Goal: Information Seeking & Learning: Learn about a topic

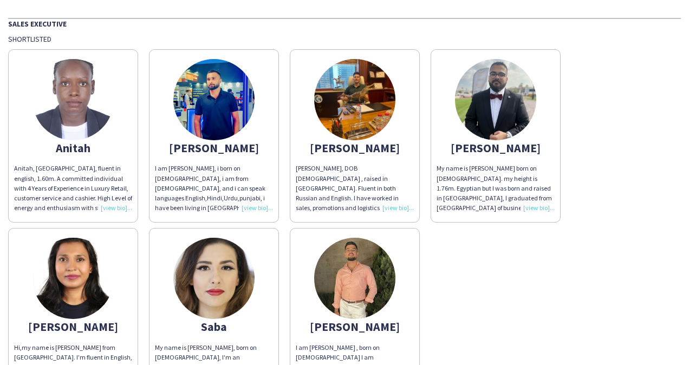
scroll to position [54, 0]
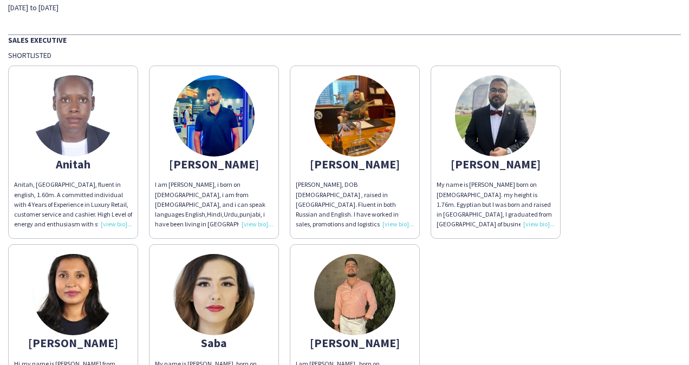
click at [369, 291] on img at bounding box center [354, 294] width 81 height 81
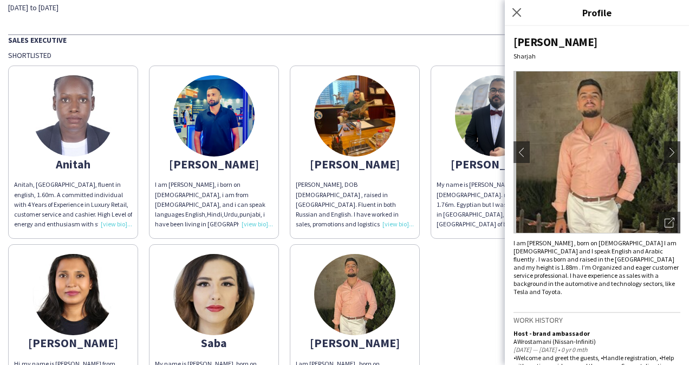
click at [199, 293] on img at bounding box center [213, 294] width 81 height 81
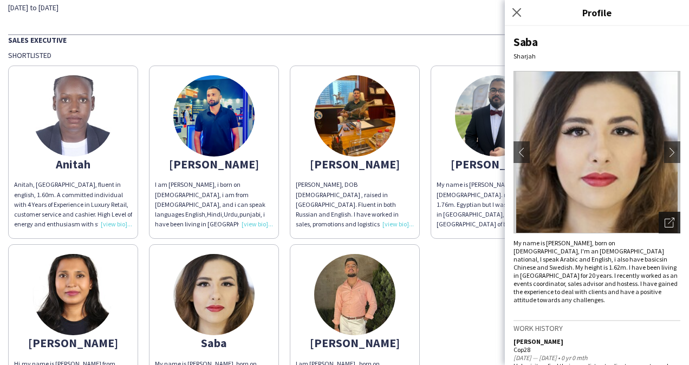
click at [666, 226] on icon "Open photos pop-in" at bounding box center [669, 223] width 10 height 10
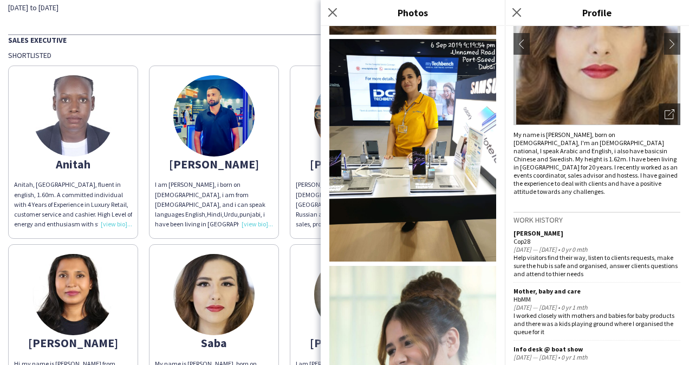
scroll to position [109, 0]
click at [285, 243] on div "[PERSON_NAME], [GEOGRAPHIC_DATA], fluent in english, 1.60m. A committed individ…" at bounding box center [344, 238] width 673 height 357
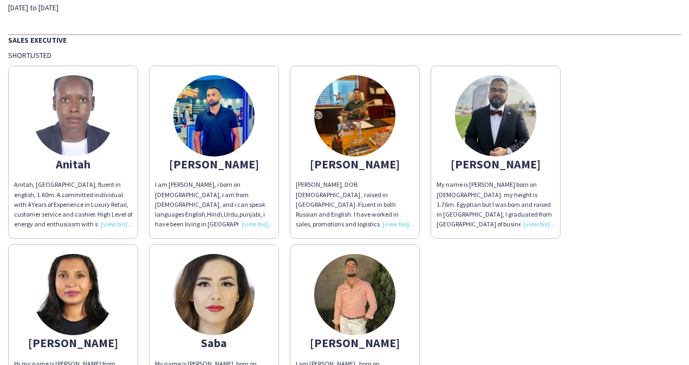
click at [389, 278] on img at bounding box center [354, 294] width 81 height 81
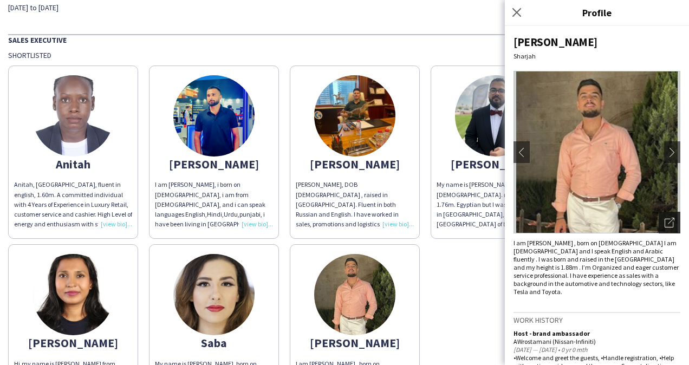
click at [664, 221] on icon "Open photos pop-in" at bounding box center [669, 223] width 10 height 10
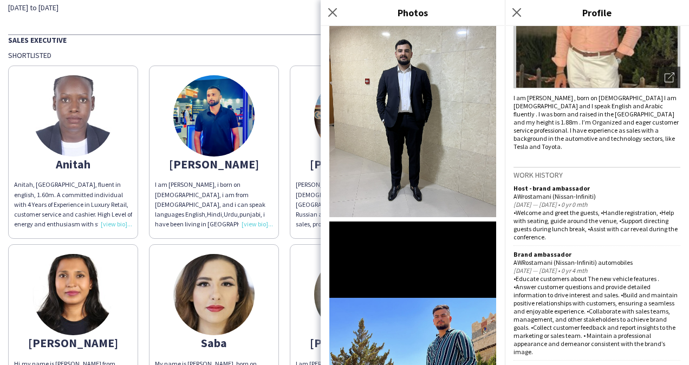
scroll to position [162, 0]
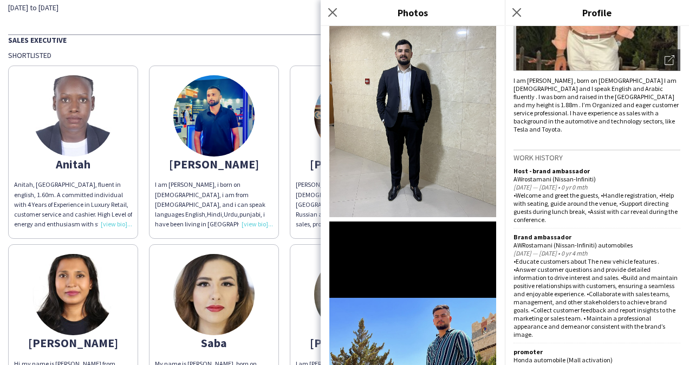
click at [293, 58] on div "Shortlisted" at bounding box center [344, 55] width 673 height 10
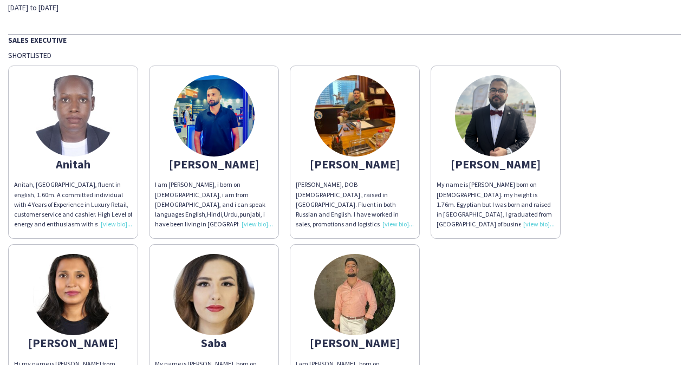
click at [227, 138] on img at bounding box center [213, 115] width 81 height 81
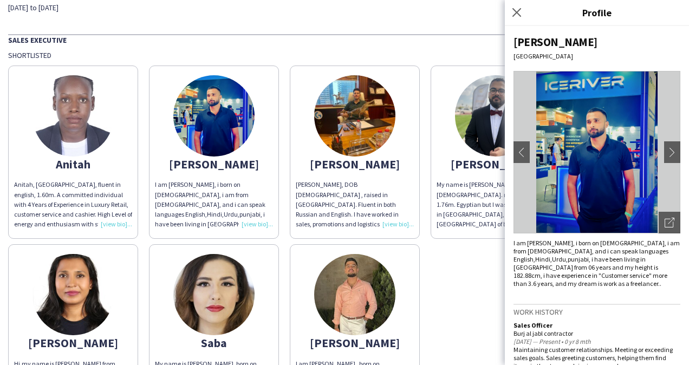
click at [32, 272] on app-share-pages-crew-card "[PERSON_NAME] Hi,my name is [PERSON_NAME] from [GEOGRAPHIC_DATA]. I’m fluent in…" at bounding box center [73, 330] width 130 height 173
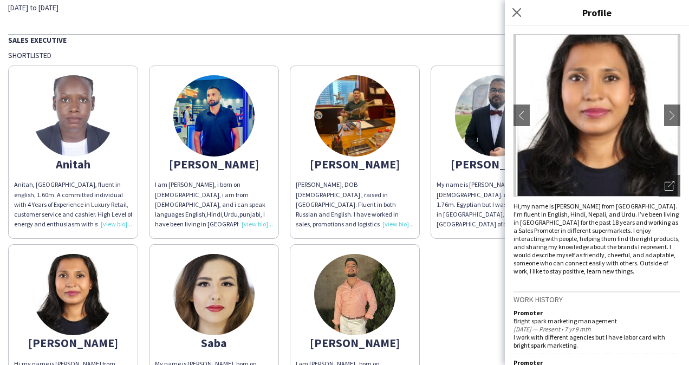
scroll to position [54, 0]
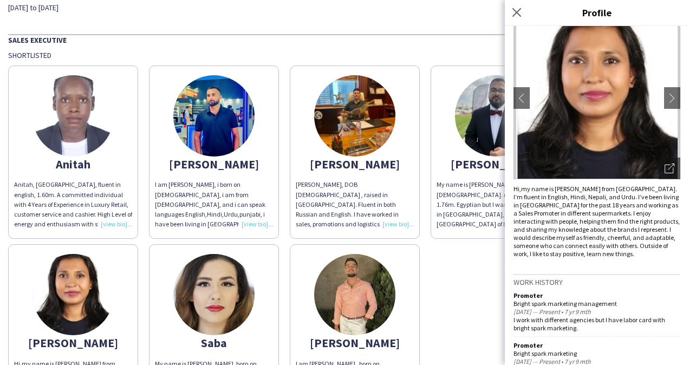
click at [201, 300] on img at bounding box center [213, 294] width 81 height 81
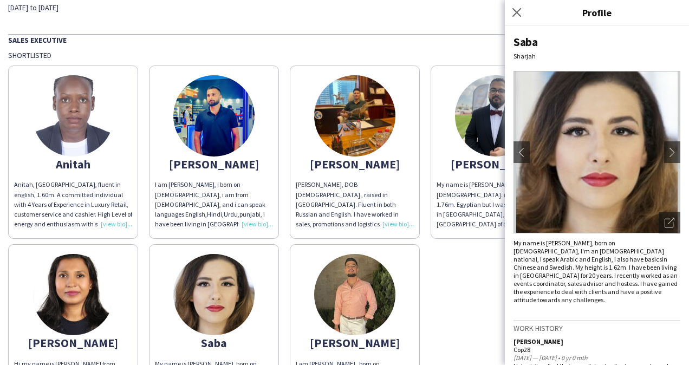
click at [87, 282] on img at bounding box center [72, 294] width 81 height 81
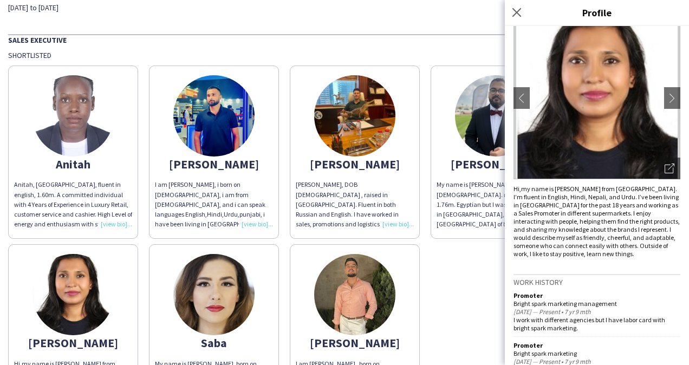
click at [247, 300] on img at bounding box center [213, 294] width 81 height 81
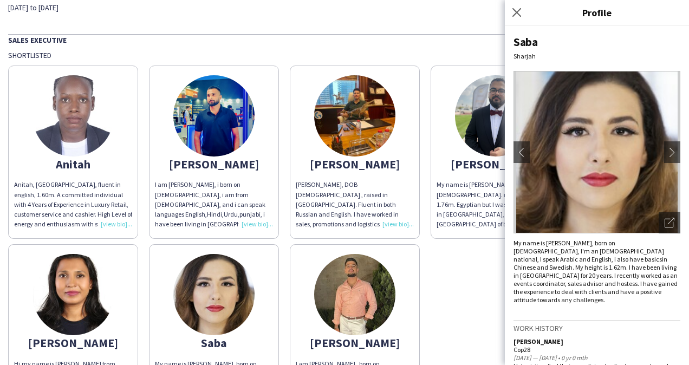
drag, startPoint x: 590, startPoint y: 251, endPoint x: 606, endPoint y: 251, distance: 15.7
click at [590, 251] on div "My name is [PERSON_NAME], born on [DEMOGRAPHIC_DATA], I'm an [DEMOGRAPHIC_DATA]…" at bounding box center [596, 271] width 167 height 65
drag, startPoint x: 516, startPoint y: 256, endPoint x: 579, endPoint y: 257, distance: 63.4
click at [579, 257] on div "My name is [PERSON_NAME], born on [DEMOGRAPHIC_DATA], I'm an [DEMOGRAPHIC_DATA]…" at bounding box center [596, 271] width 167 height 65
drag, startPoint x: 579, startPoint y: 257, endPoint x: 641, endPoint y: 270, distance: 63.0
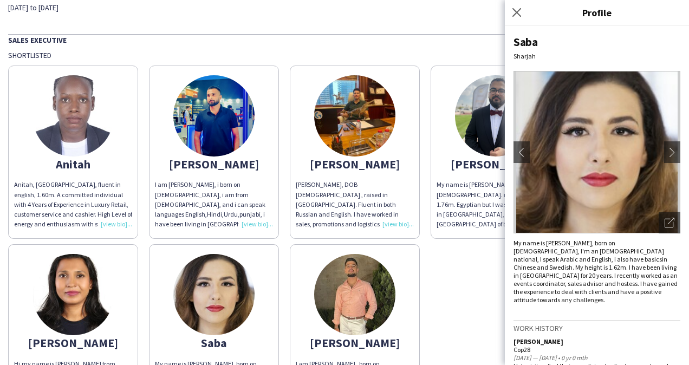
click at [641, 270] on div "My name is [PERSON_NAME], born on [DEMOGRAPHIC_DATA], I'm an [DEMOGRAPHIC_DATA]…" at bounding box center [596, 271] width 167 height 65
click at [664, 221] on icon "Open photos pop-in" at bounding box center [669, 223] width 10 height 10
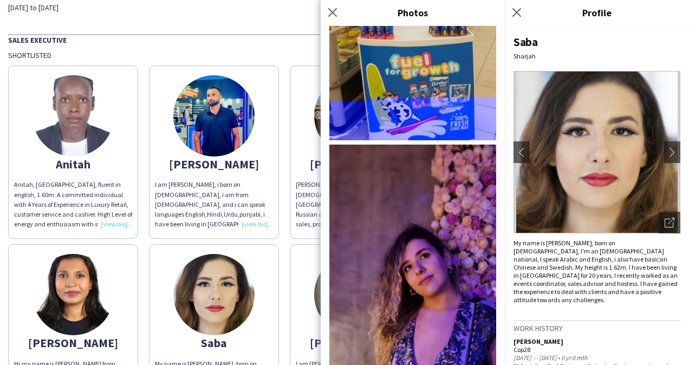
scroll to position [854, 0]
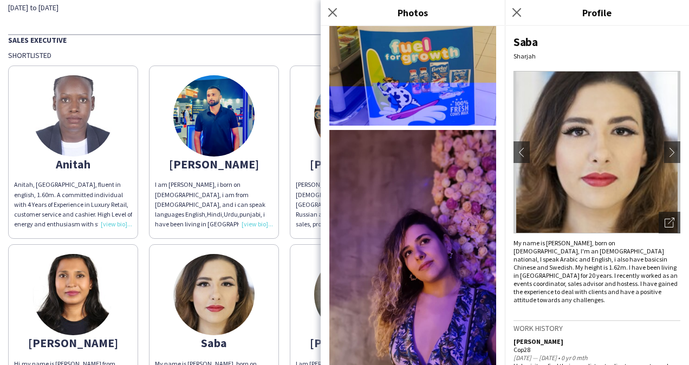
click at [285, 233] on div "[PERSON_NAME], [GEOGRAPHIC_DATA], fluent in english, 1.60m. A committed individ…" at bounding box center [344, 238] width 673 height 357
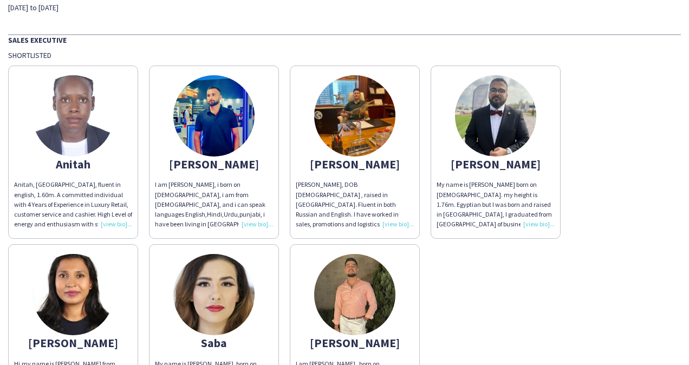
click at [62, 114] on img at bounding box center [72, 115] width 81 height 81
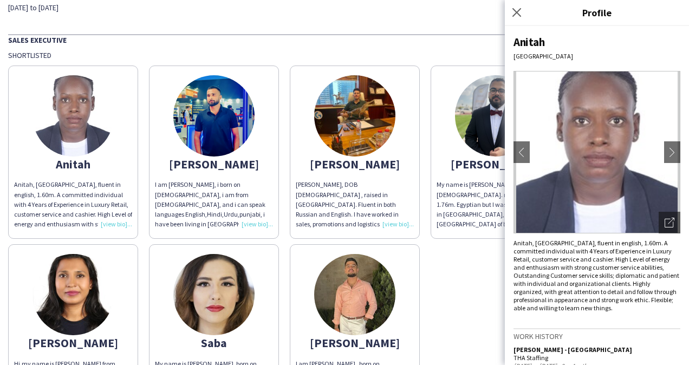
scroll to position [54, 0]
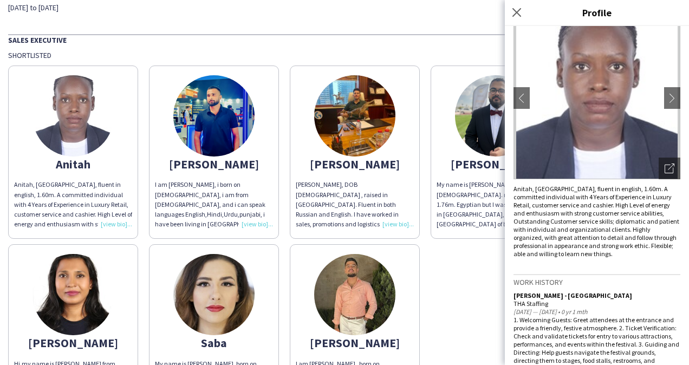
click at [460, 303] on div "[PERSON_NAME], [GEOGRAPHIC_DATA], fluent in english, 1.60m. A committed individ…" at bounding box center [344, 238] width 673 height 357
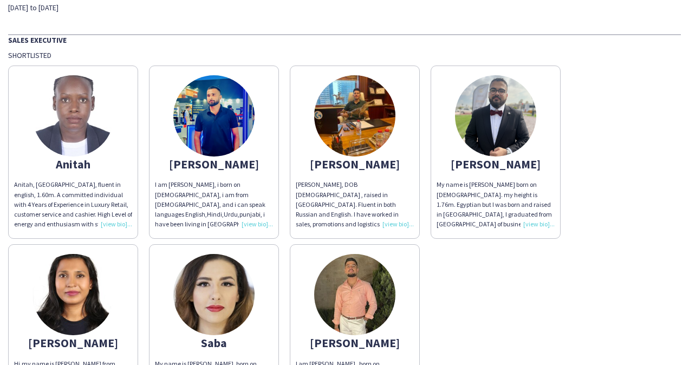
click at [356, 335] on img at bounding box center [354, 294] width 81 height 81
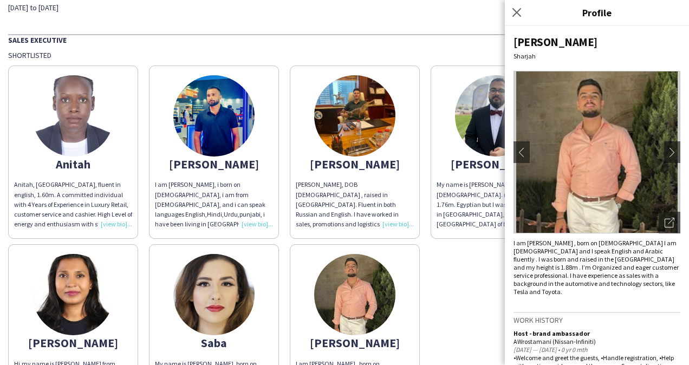
click at [499, 114] on img at bounding box center [495, 115] width 81 height 81
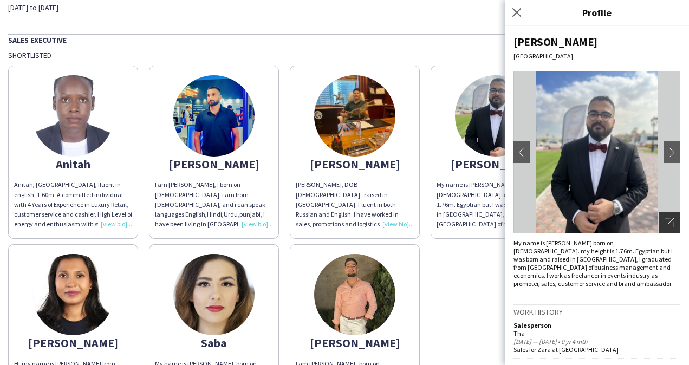
click at [664, 221] on icon "Open photos pop-in" at bounding box center [669, 223] width 10 height 10
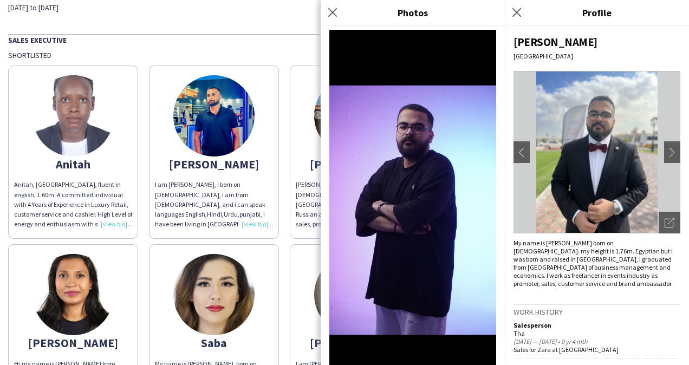
scroll to position [271, 0]
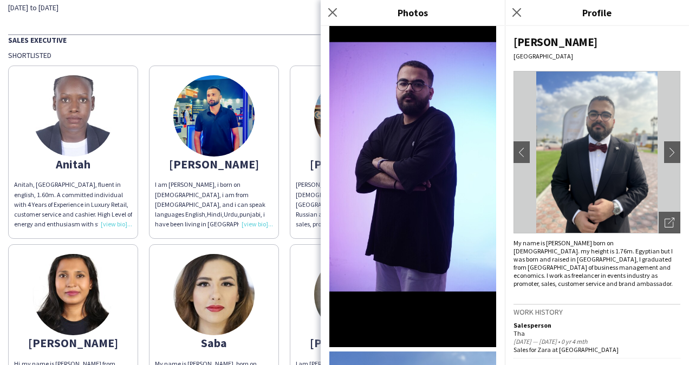
click at [325, 133] on div at bounding box center [413, 195] width 184 height 339
click at [304, 136] on app-share-pages-crew-card "[PERSON_NAME], DOB [DEMOGRAPHIC_DATA] , raised in [GEOGRAPHIC_DATA]. Fluent in …" at bounding box center [355, 152] width 130 height 173
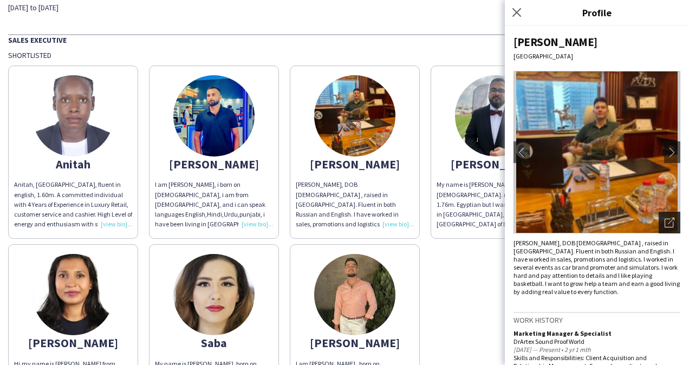
click at [664, 221] on icon "Open photos pop-in" at bounding box center [669, 223] width 10 height 10
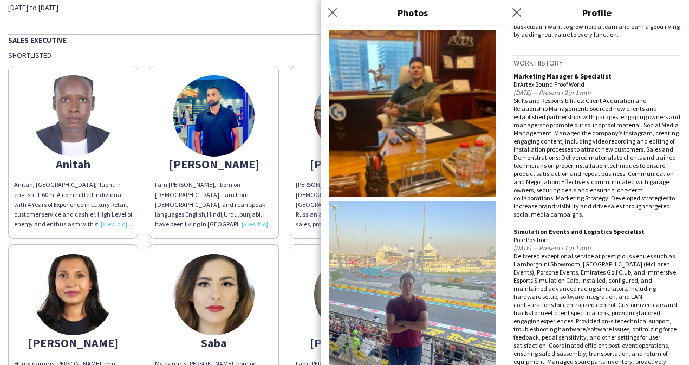
scroll to position [325, 0]
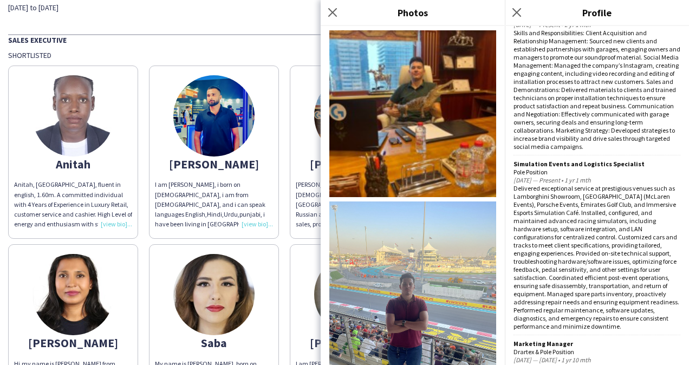
click at [283, 236] on div "[PERSON_NAME], [GEOGRAPHIC_DATA], fluent in english, 1.60m. A committed individ…" at bounding box center [344, 238] width 673 height 357
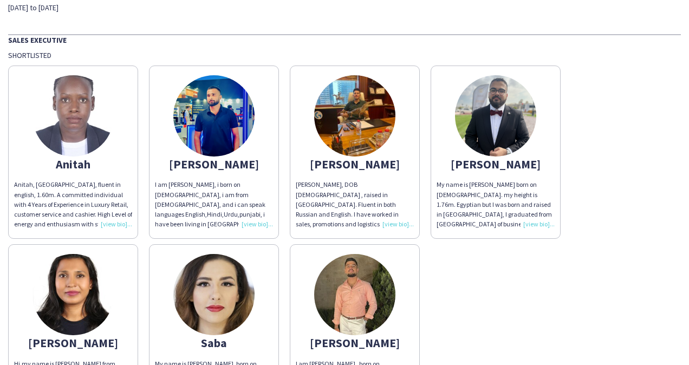
click at [535, 74] on app-share-pages-crew-card "[PERSON_NAME] My name is [PERSON_NAME] born on [DEMOGRAPHIC_DATA]. my height is…" at bounding box center [495, 152] width 130 height 173
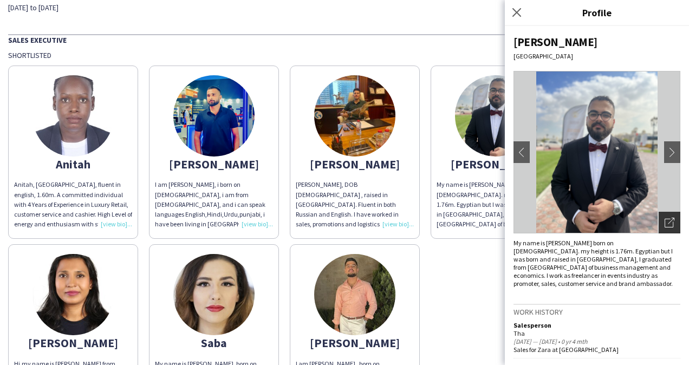
click at [664, 225] on icon "Open photos pop-in" at bounding box center [669, 223] width 10 height 10
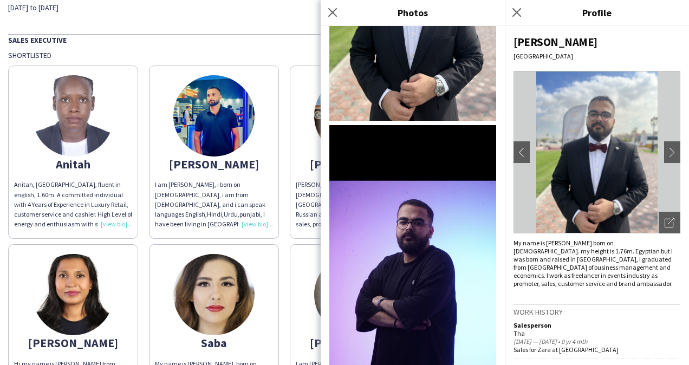
scroll to position [0, 0]
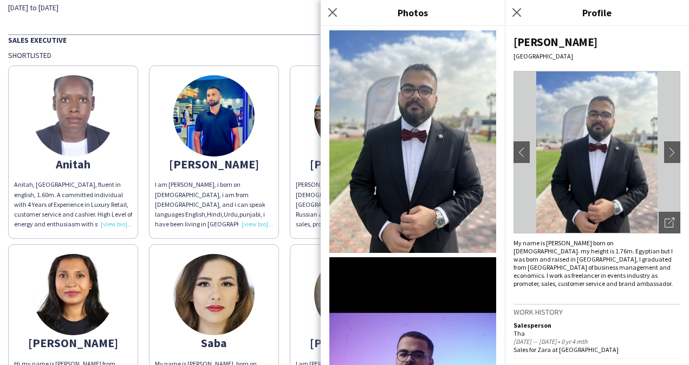
click at [300, 54] on div "Shortlisted" at bounding box center [344, 55] width 673 height 10
